Goal: Entertainment & Leisure: Consume media (video, audio)

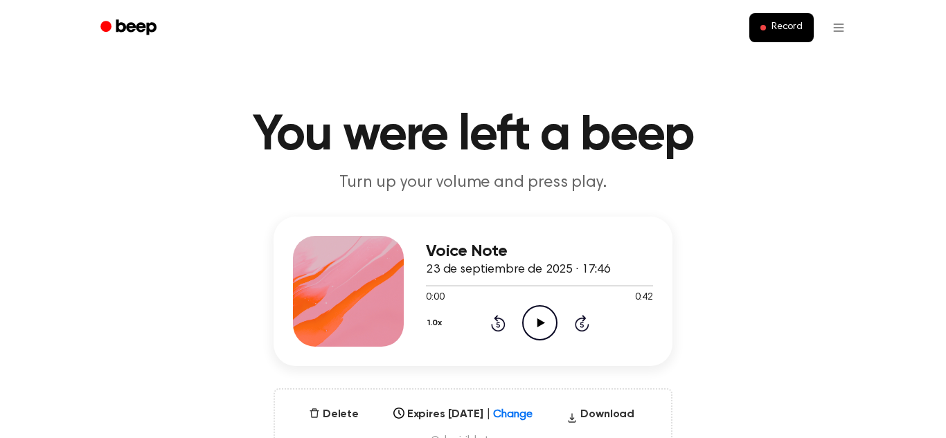
click at [527, 326] on icon "Play Audio" at bounding box center [539, 322] width 35 height 35
click at [438, 283] on div at bounding box center [539, 285] width 227 height 11
click at [457, 284] on div at bounding box center [539, 285] width 227 height 11
click at [439, 288] on div at bounding box center [539, 285] width 227 height 11
click at [481, 285] on div at bounding box center [539, 285] width 227 height 1
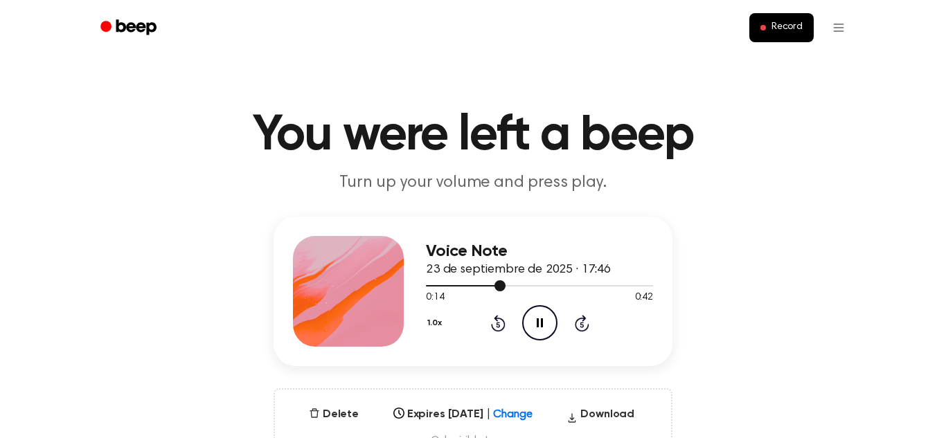
click at [429, 289] on div at bounding box center [539, 285] width 227 height 11
click at [472, 287] on div at bounding box center [539, 285] width 227 height 11
click at [467, 286] on div at bounding box center [463, 285] width 74 height 1
click at [438, 284] on div at bounding box center [539, 285] width 227 height 11
click at [489, 281] on div at bounding box center [539, 285] width 227 height 11
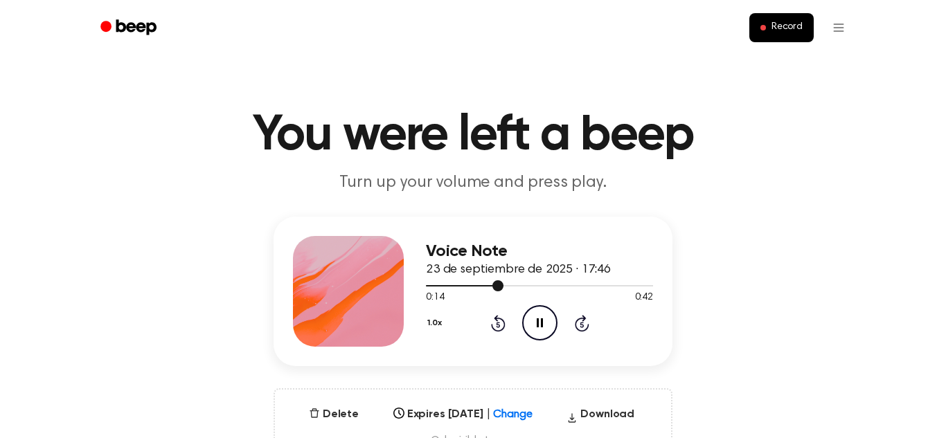
click at [441, 285] on div at bounding box center [465, 285] width 78 height 1
click at [470, 286] on div at bounding box center [488, 285] width 125 height 1
click at [505, 281] on div at bounding box center [539, 285] width 227 height 11
click at [465, 286] on div at bounding box center [469, 285] width 87 height 1
click at [475, 286] on div at bounding box center [483, 285] width 114 height 1
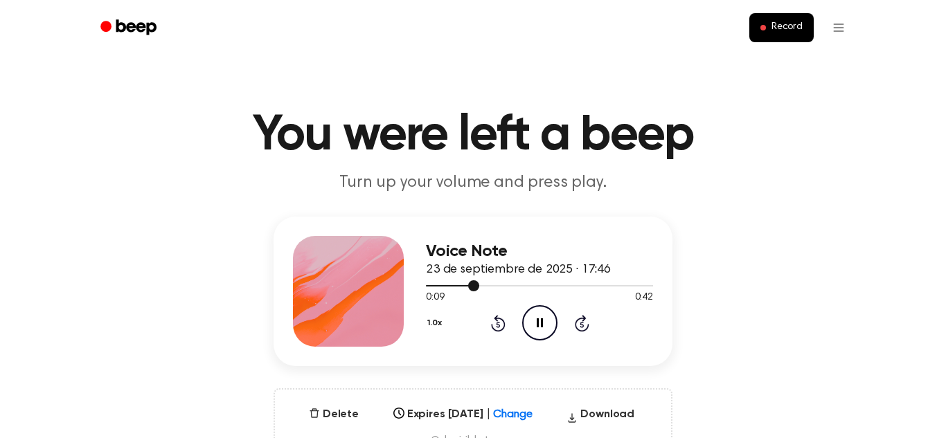
click at [447, 286] on div at bounding box center [452, 285] width 53 height 1
click at [518, 286] on div at bounding box center [539, 285] width 227 height 1
click at [533, 314] on icon "Play Audio" at bounding box center [539, 322] width 35 height 35
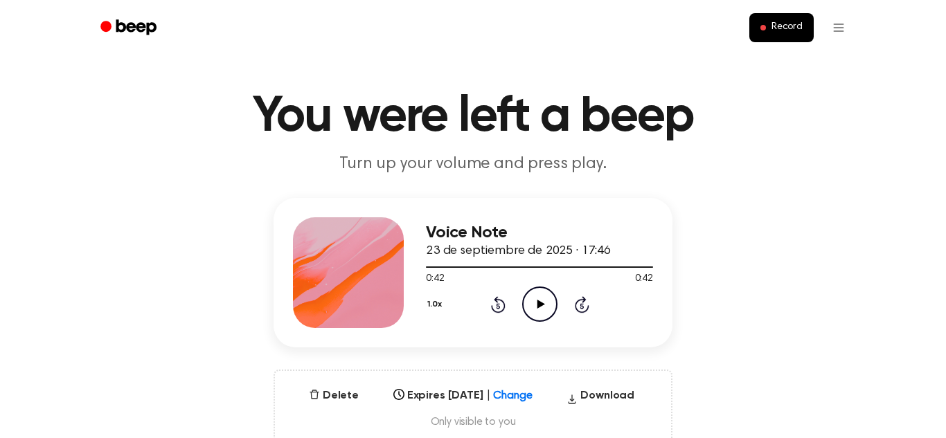
scroll to position [21, 0]
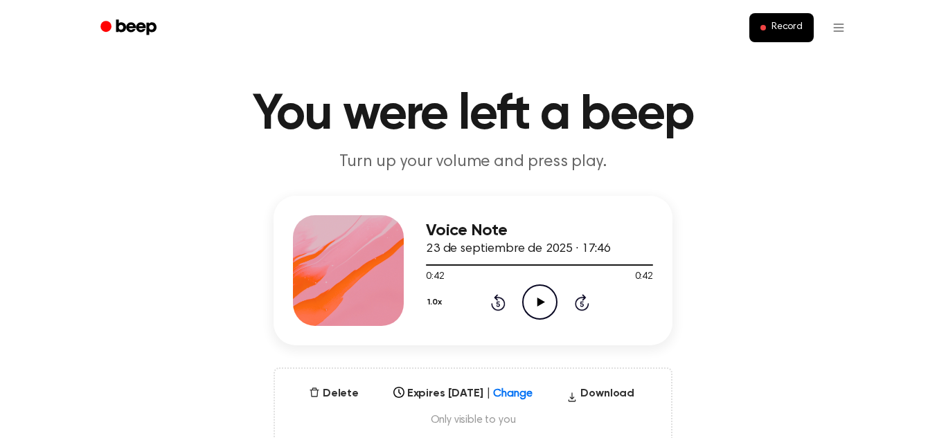
click at [578, 262] on div at bounding box center [539, 264] width 227 height 11
click at [551, 307] on icon "Play Audio" at bounding box center [539, 302] width 35 height 35
click at [529, 260] on div at bounding box center [539, 264] width 227 height 11
click at [585, 265] on div at bounding box center [539, 265] width 227 height 1
click at [539, 291] on icon "Play Audio" at bounding box center [539, 302] width 35 height 35
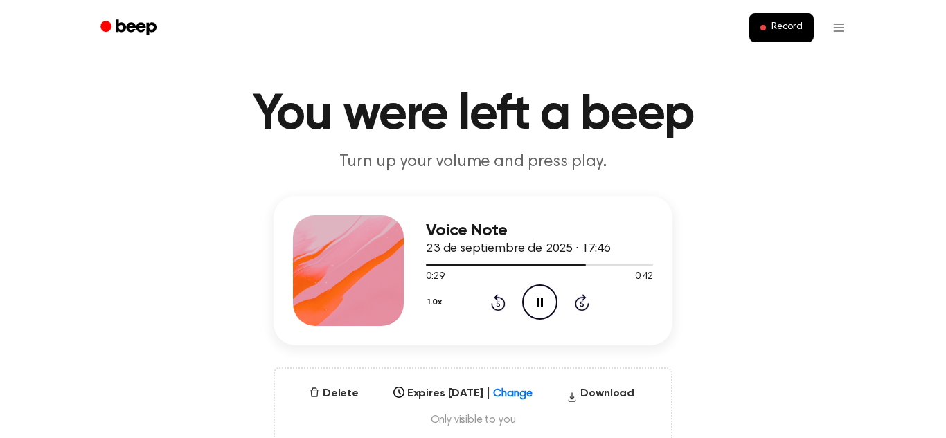
click at [560, 265] on div at bounding box center [506, 265] width 160 height 1
click at [567, 268] on div at bounding box center [539, 264] width 227 height 11
click at [533, 312] on icon "Play Audio" at bounding box center [539, 302] width 35 height 35
click at [535, 261] on div at bounding box center [539, 264] width 227 height 11
click at [541, 296] on icon "Play Audio" at bounding box center [539, 302] width 35 height 35
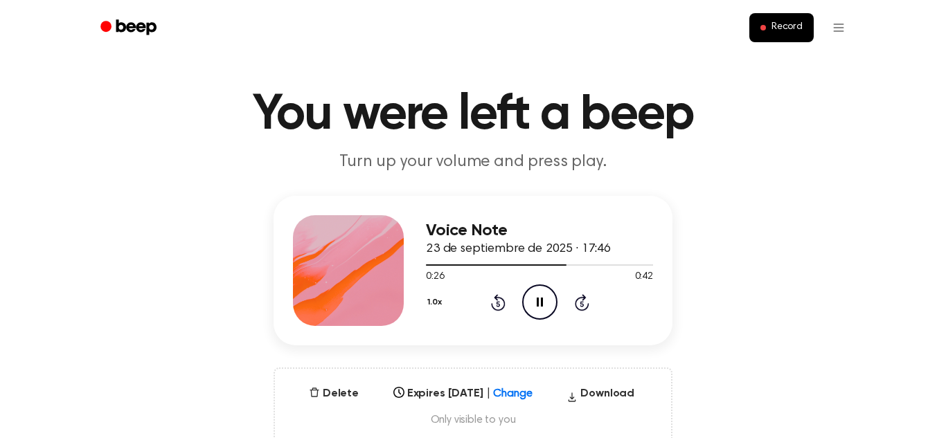
click at [536, 298] on icon "Pause Audio" at bounding box center [539, 302] width 35 height 35
click at [537, 314] on icon "Play Audio" at bounding box center [539, 302] width 35 height 35
click at [559, 278] on div "0:42 0:42" at bounding box center [539, 277] width 227 height 15
click at [566, 265] on div at bounding box center [539, 265] width 227 height 1
click at [526, 301] on icon "Play Audio" at bounding box center [539, 302] width 35 height 35
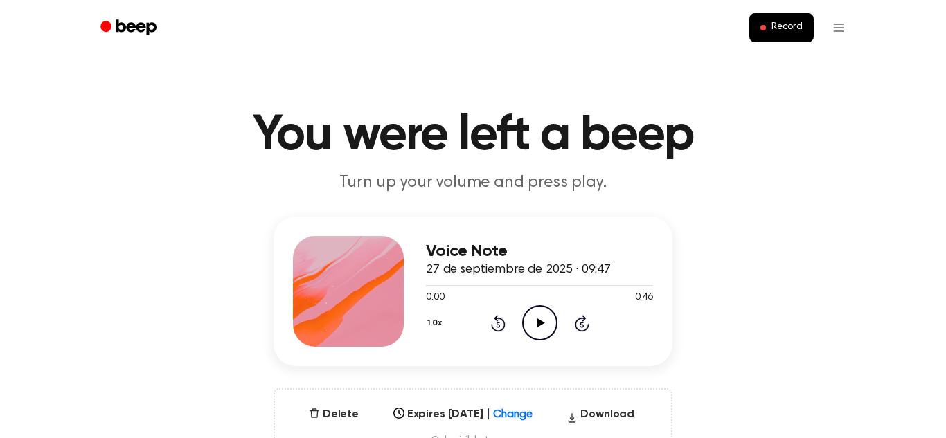
click at [546, 312] on icon "Play Audio" at bounding box center [539, 322] width 35 height 35
click at [522, 319] on icon "Pause Audio" at bounding box center [539, 322] width 35 height 35
click at [498, 325] on icon at bounding box center [497, 325] width 3 height 6
click at [493, 326] on icon at bounding box center [498, 323] width 15 height 17
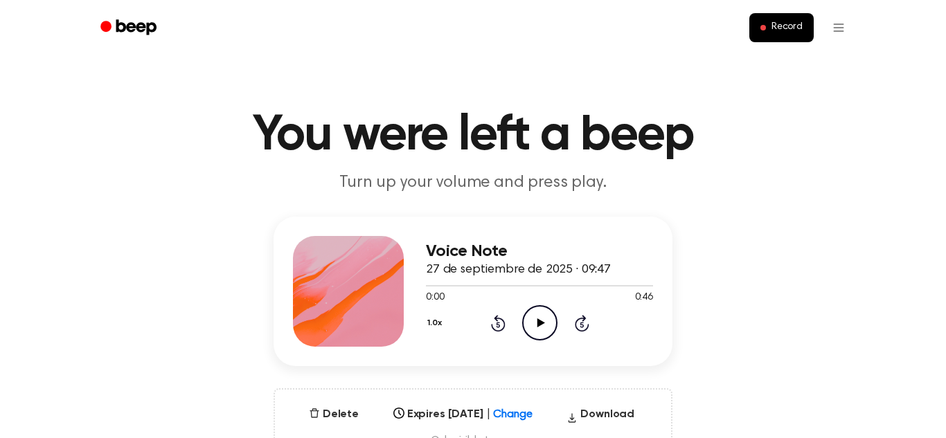
click at [493, 326] on icon "Rewind 5 seconds" at bounding box center [497, 323] width 15 height 18
click at [528, 313] on icon "Play Audio" at bounding box center [539, 322] width 35 height 35
click at [429, 286] on div at bounding box center [471, 285] width 91 height 1
click at [454, 289] on div at bounding box center [539, 285] width 227 height 11
click at [464, 300] on div "0:39 0:46" at bounding box center [539, 298] width 227 height 15
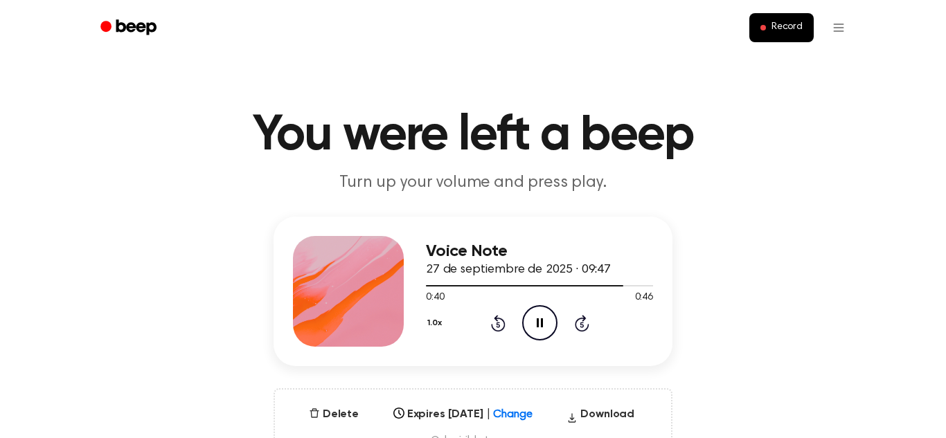
click at [443, 284] on div at bounding box center [539, 285] width 227 height 11
click at [477, 285] on div at bounding box center [539, 285] width 227 height 1
click at [506, 283] on div at bounding box center [539, 285] width 227 height 11
click at [459, 284] on div at bounding box center [539, 285] width 227 height 11
click at [538, 327] on icon at bounding box center [540, 323] width 6 height 9
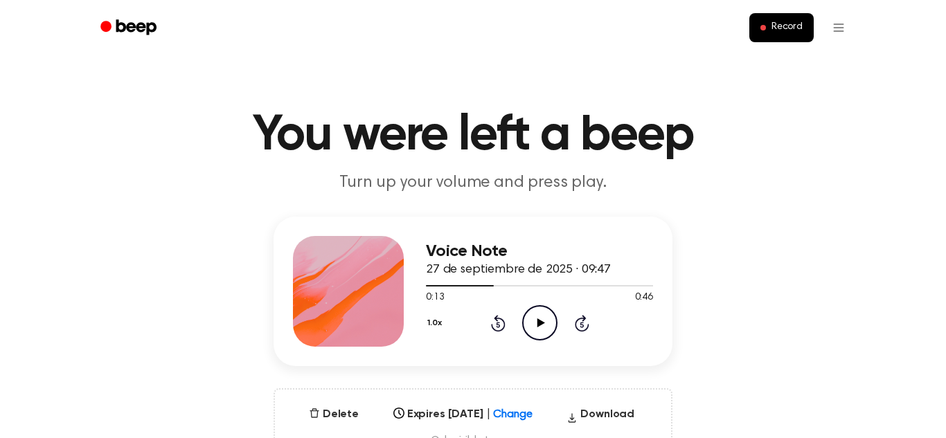
click at [19, 175] on header "You were left a beep Turn up your volume and press play." at bounding box center [473, 153] width 913 height 84
click at [469, 286] on div at bounding box center [460, 285] width 68 height 1
click at [531, 334] on icon "Play Audio" at bounding box center [539, 322] width 35 height 35
click at [522, 289] on div at bounding box center [539, 285] width 227 height 11
click at [517, 325] on div "1.0x Rewind 5 seconds Pause Audio Skip 5 seconds" at bounding box center [539, 322] width 227 height 35
